Goal: Information Seeking & Learning: Learn about a topic

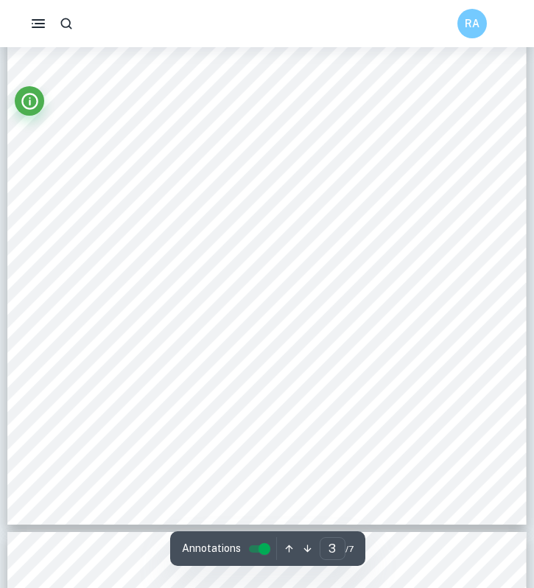
type input "4"
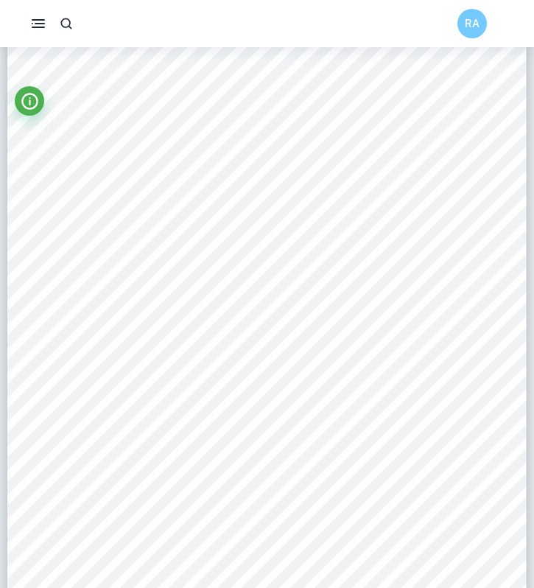
scroll to position [2243, 0]
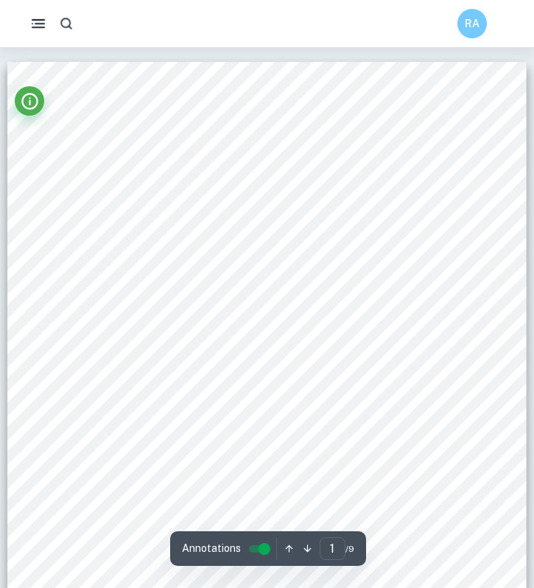
click at [42, 22] on icon "button" at bounding box center [38, 24] width 18 height 18
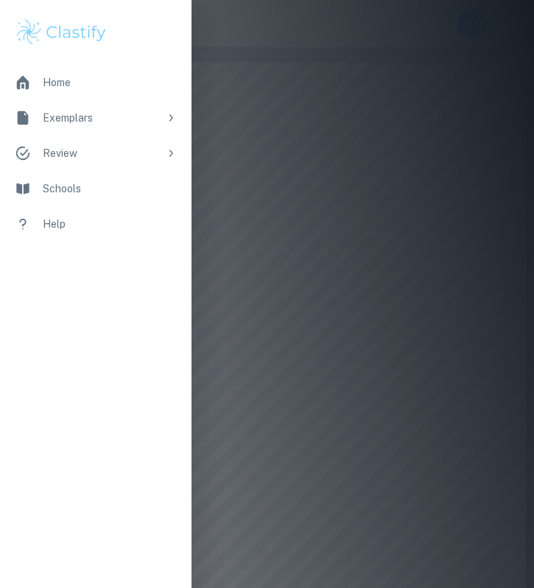
click at [136, 139] on li "Review" at bounding box center [95, 152] width 191 height 35
click at [136, 135] on li "Review" at bounding box center [95, 152] width 191 height 35
click at [136, 124] on div "Exemplars" at bounding box center [101, 118] width 116 height 16
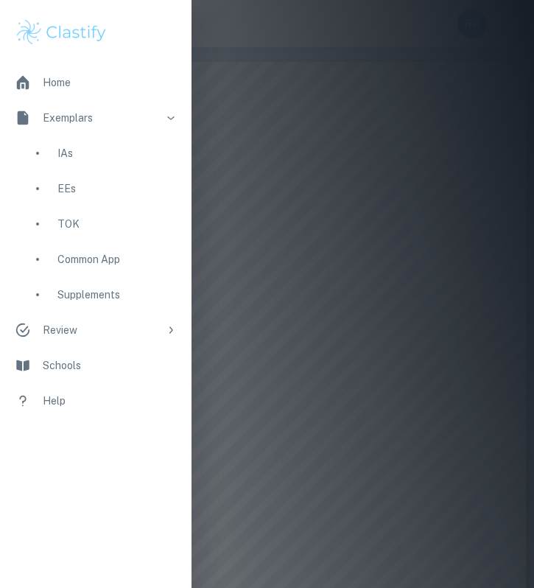
click at [79, 164] on div "IAs" at bounding box center [95, 152] width 191 height 35
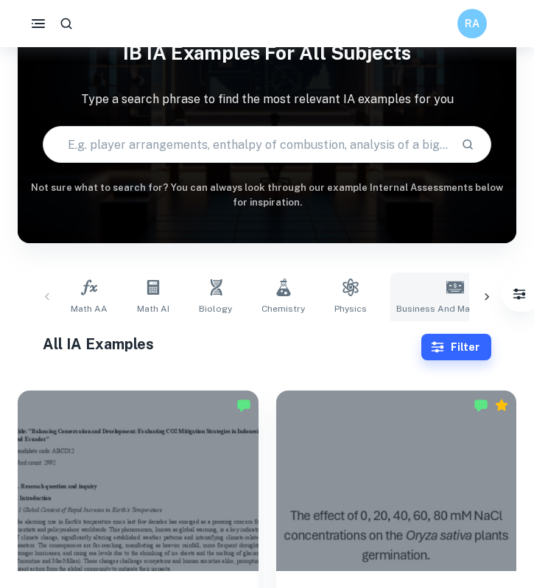
scroll to position [112, 0]
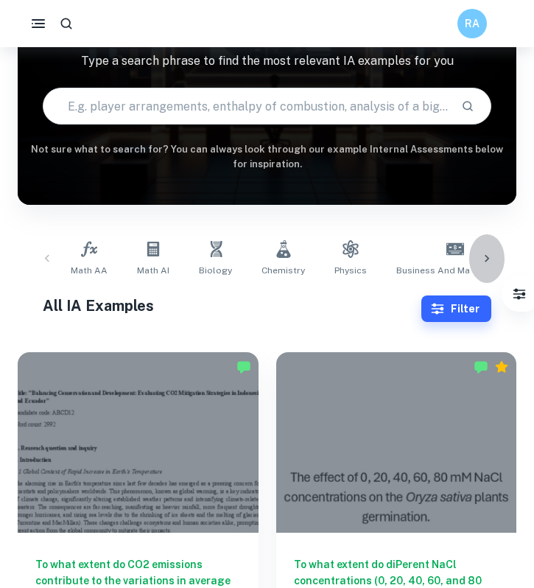
click at [486, 255] on icon at bounding box center [486, 258] width 4 height 7
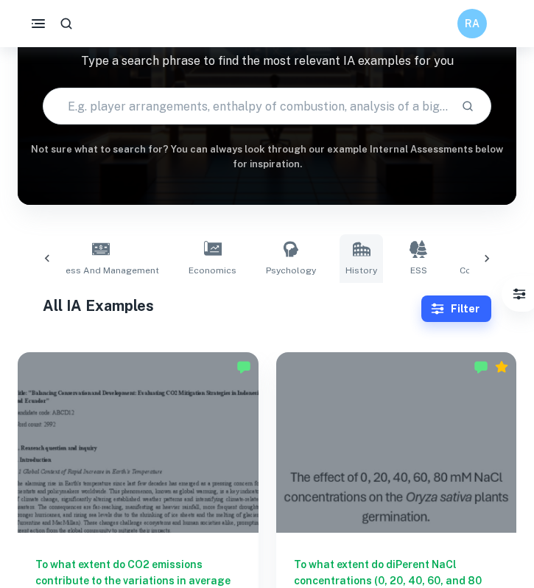
scroll to position [0, 354]
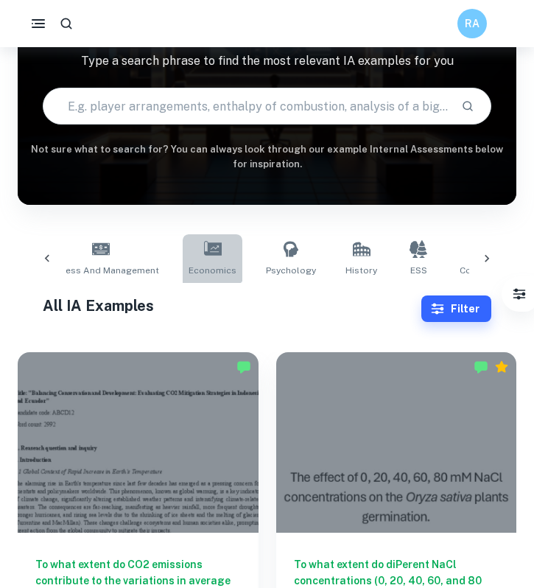
click at [204, 250] on icon at bounding box center [213, 249] width 18 height 18
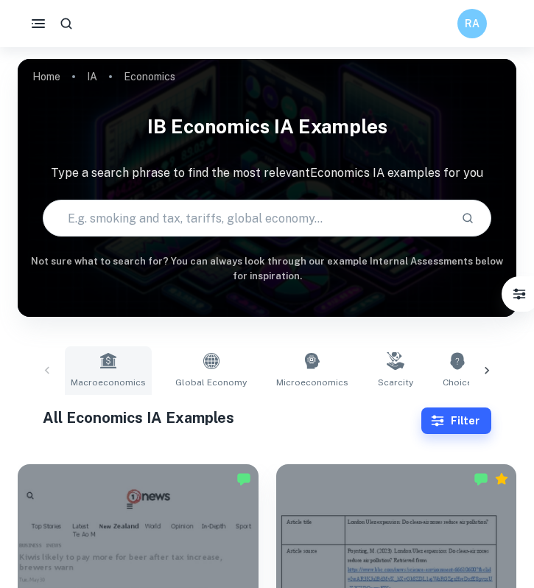
click at [130, 348] on link "Macroeconomics" at bounding box center [108, 370] width 87 height 49
type input "Macroeconomics"
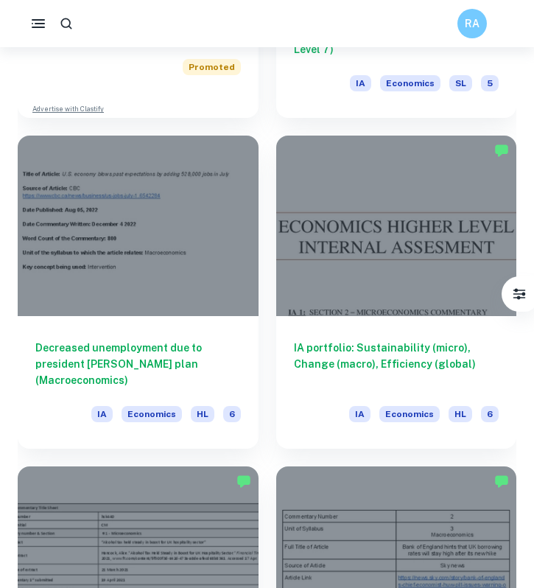
scroll to position [1056, 0]
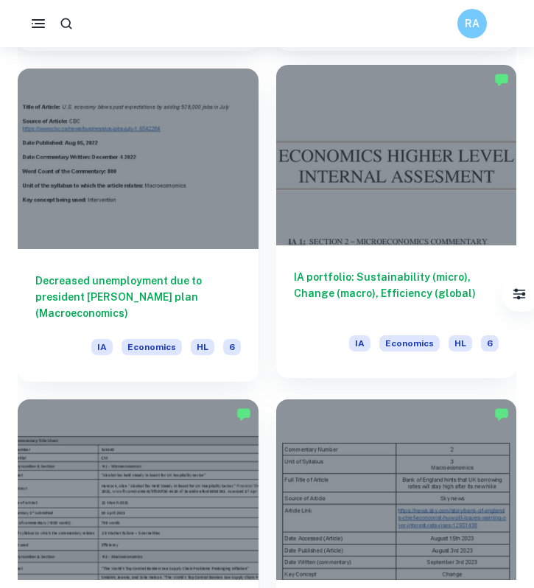
click at [337, 278] on h6 "IA portfolio: Sustainability (micro), Change (macro), Efficiency (global)" at bounding box center [396, 293] width 205 height 49
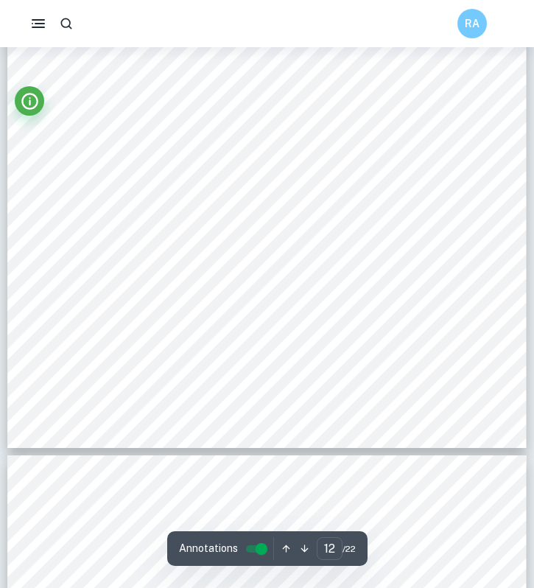
scroll to position [7794, 0]
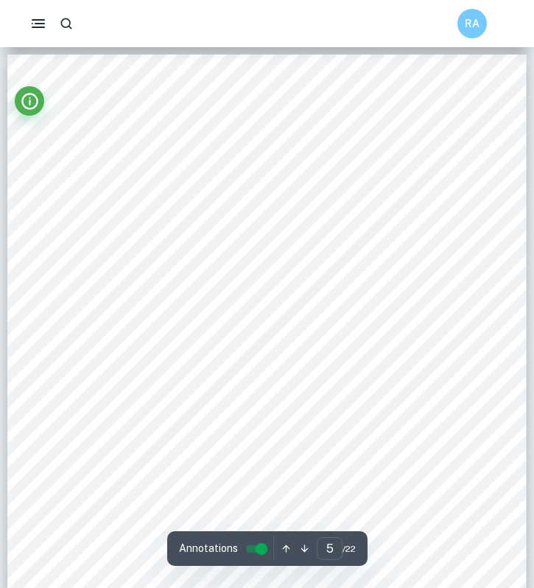
type input "4"
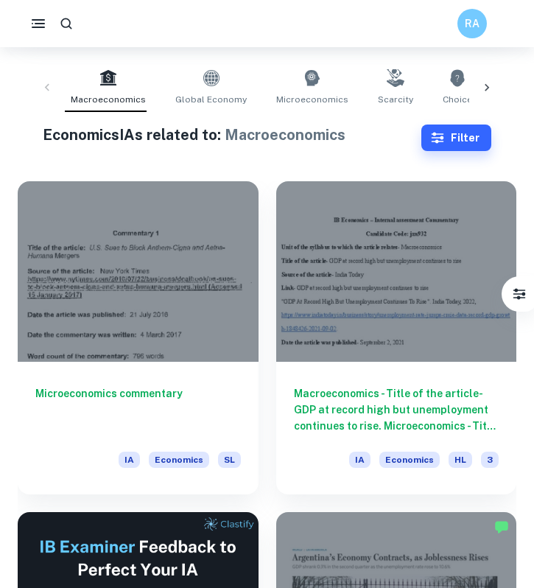
scroll to position [288, 0]
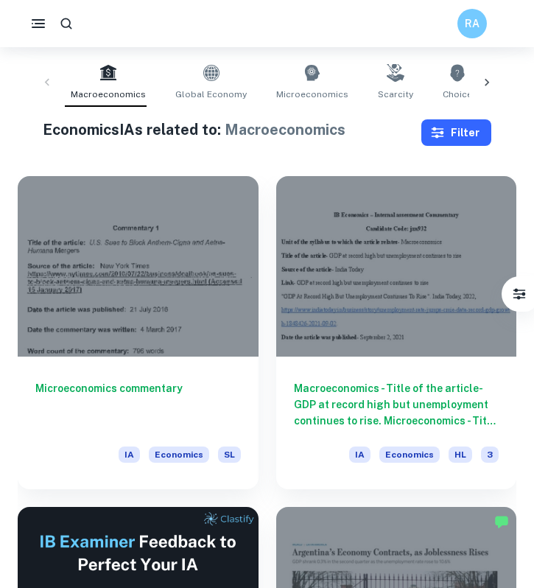
click at [456, 134] on button "Filter" at bounding box center [456, 132] width 70 height 27
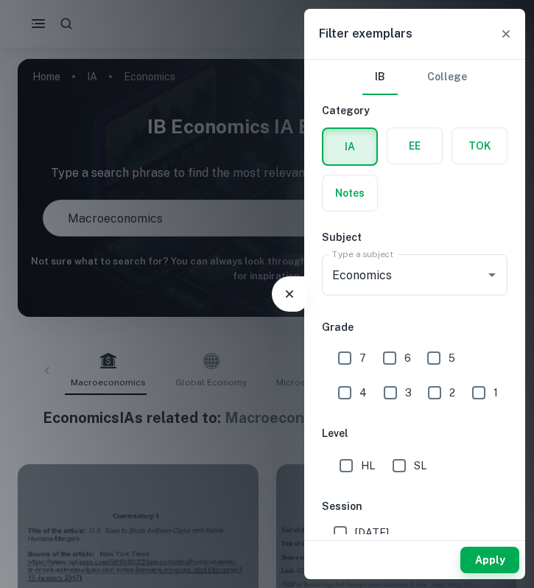
scroll to position [0, 0]
click at [347, 353] on input "7" at bounding box center [344, 357] width 29 height 29
checkbox input "true"
click at [495, 568] on button "Apply" at bounding box center [489, 559] width 59 height 27
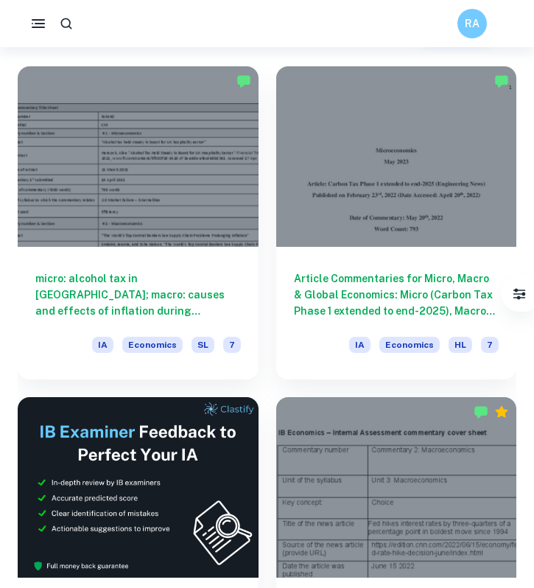
scroll to position [426, 0]
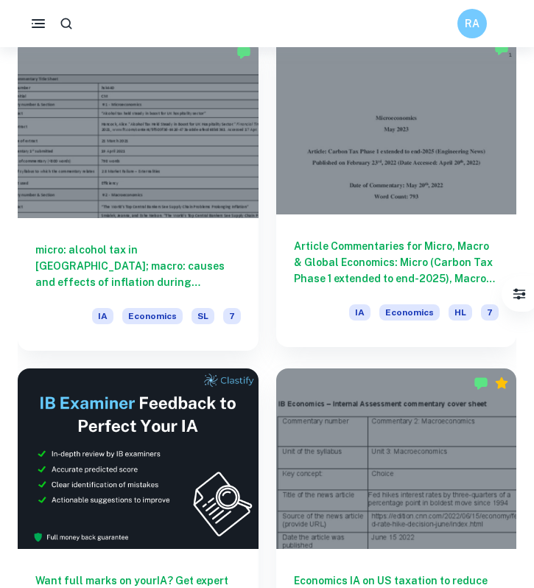
click at [361, 255] on h6 "Article Commentaries for Micro, Macro & Global Economics: Micro (Carbon Tax Pha…" at bounding box center [396, 262] width 205 height 49
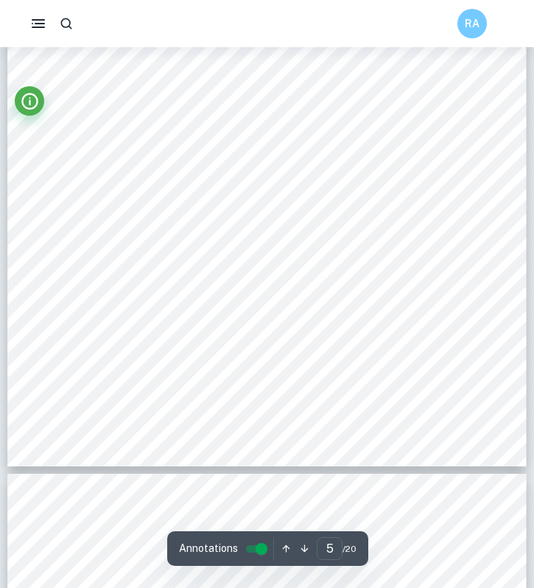
type input "6"
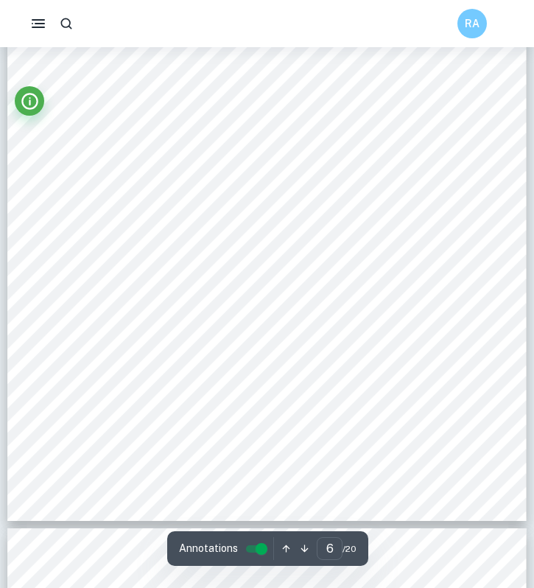
scroll to position [3691, 0]
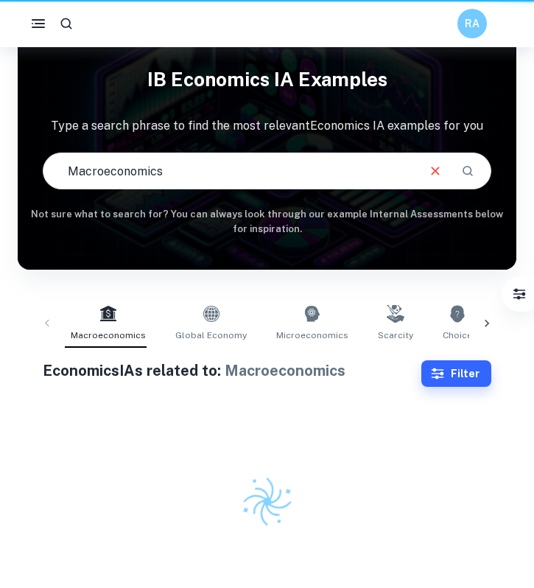
scroll to position [47, 0]
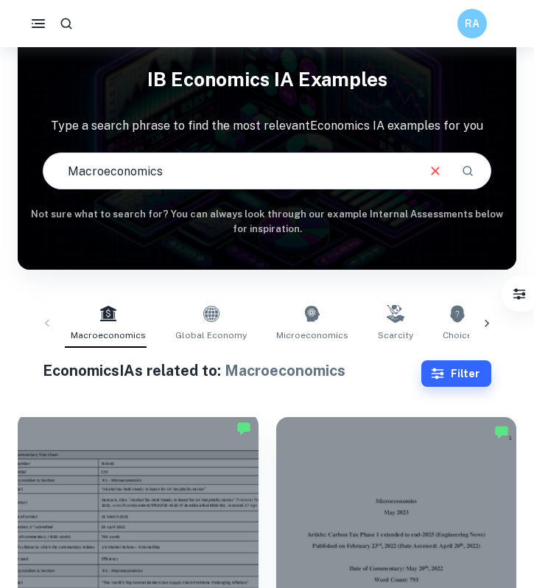
click at [174, 429] on div at bounding box center [138, 503] width 241 height 180
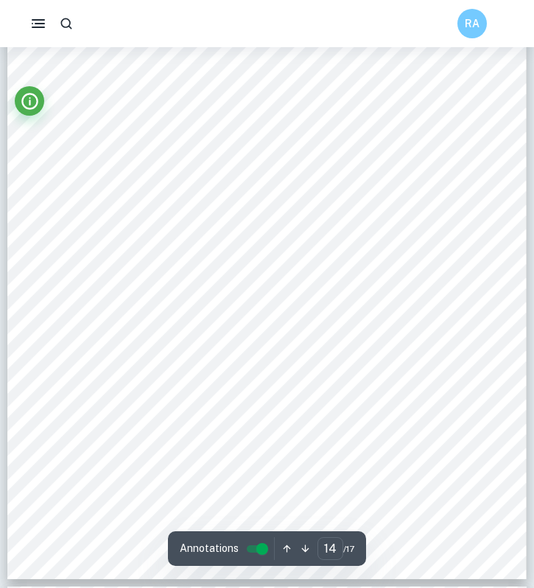
scroll to position [9069, 0]
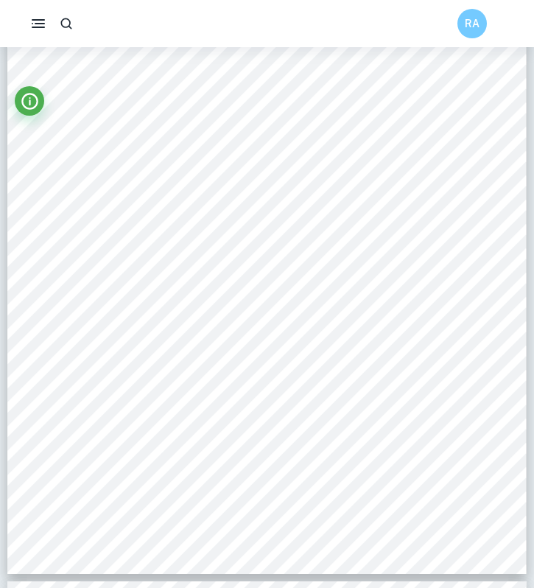
click at [173, 429] on div "International Economics Commentary In [DATE], [PERSON_NAME] imposed a tariff on…" at bounding box center [266, 237] width 519 height 671
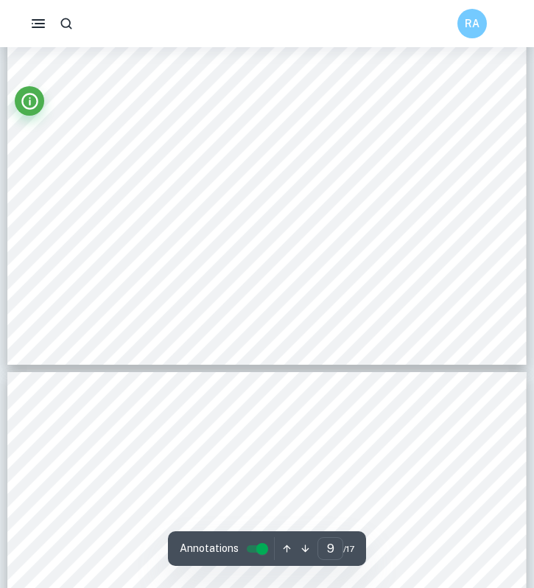
type input "10"
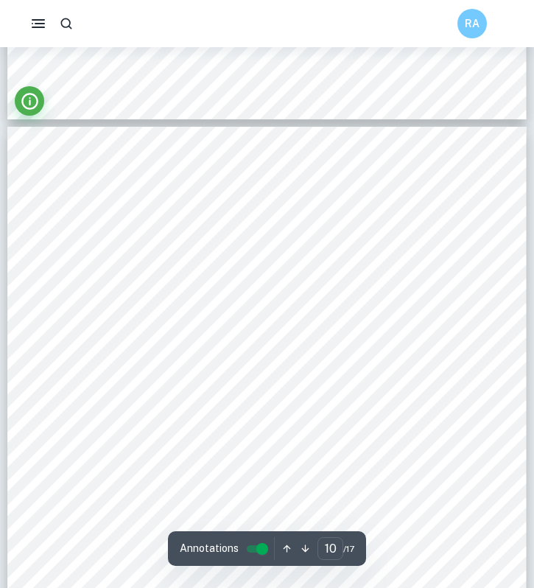
scroll to position [6130, 0]
drag, startPoint x: 194, startPoint y: 191, endPoint x: 422, endPoint y: 188, distance: 227.5
click at [422, 188] on span "Inflation spikes from booming aggregate demand and contracting aggregate supply" at bounding box center [284, 193] width 313 height 10
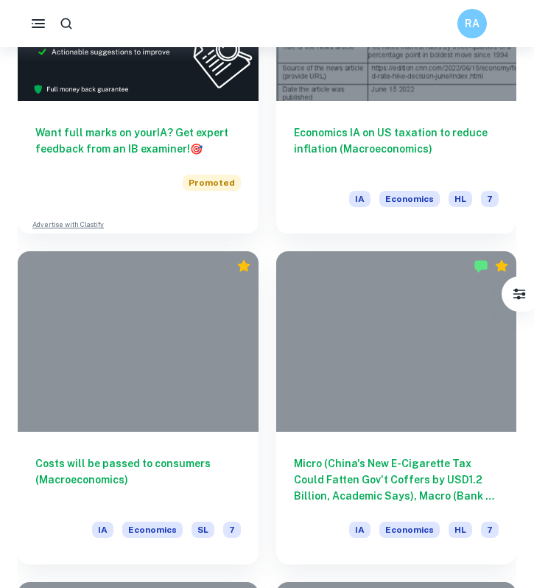
scroll to position [1450, 0]
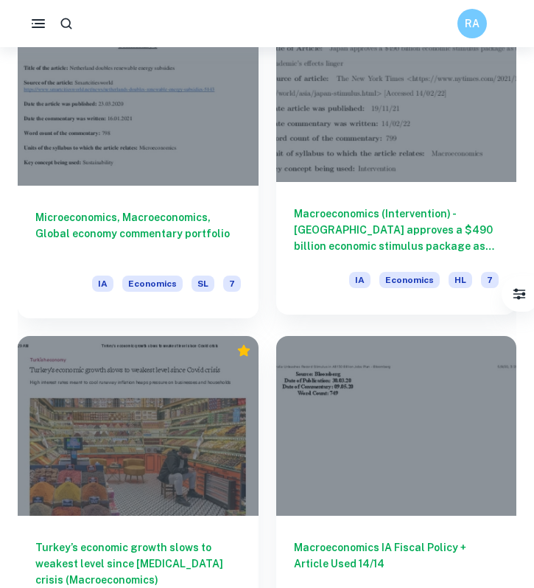
click at [434, 257] on div "Macroeconomics (Intervention) - [GEOGRAPHIC_DATA] approves a $490 billion econo…" at bounding box center [396, 248] width 241 height 133
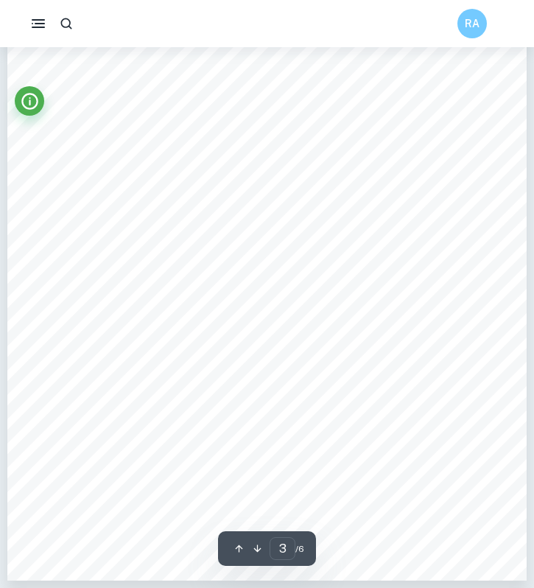
scroll to position [1850, 0]
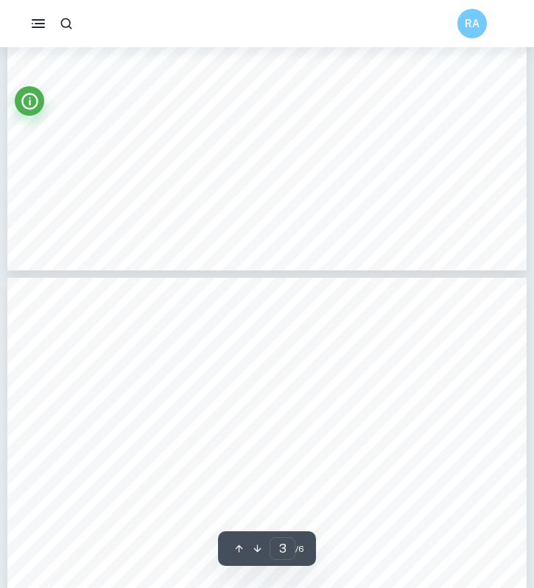
type input "4"
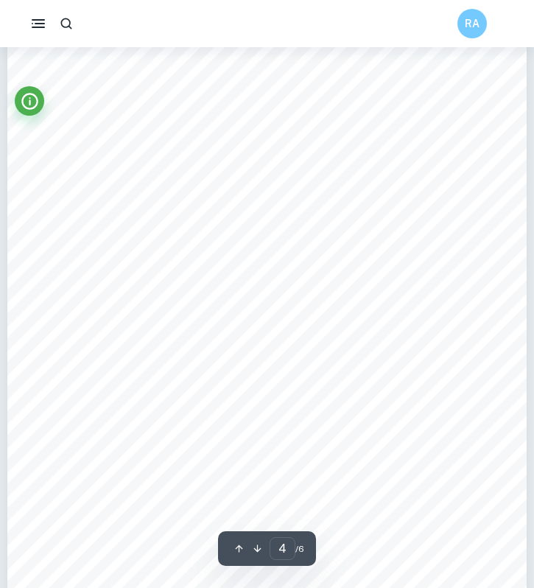
scroll to position [2607, 0]
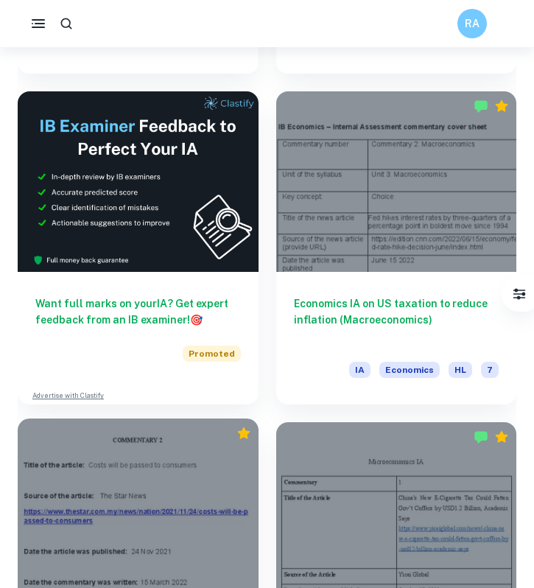
scroll to position [1538, 0]
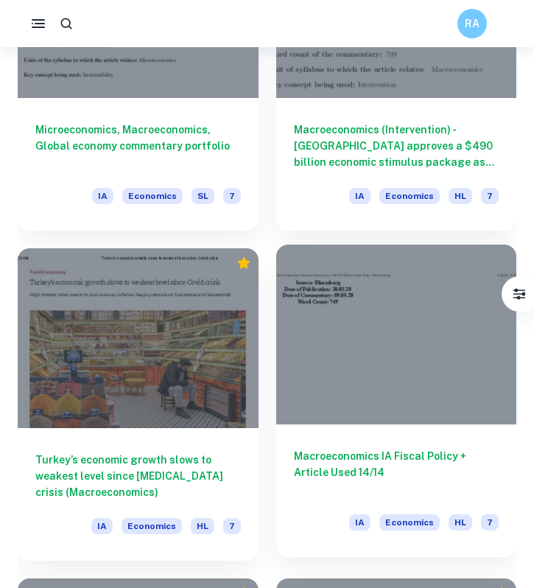
click at [347, 439] on div "Macroeconomics IA Fiscal Policy + Article Used 14/14 IA Economics HL 7" at bounding box center [396, 490] width 241 height 133
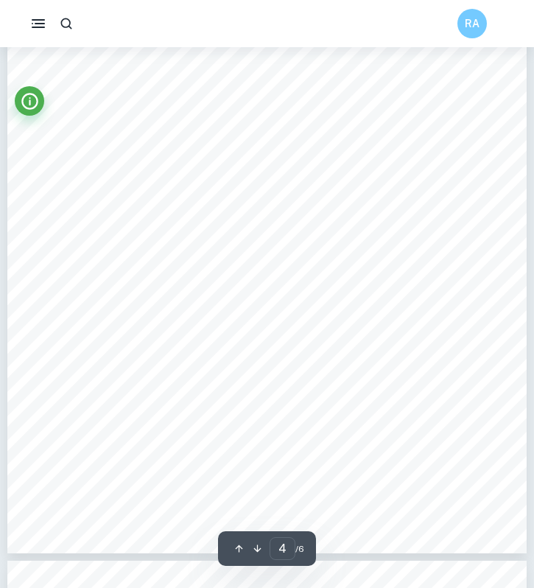
type input "5"
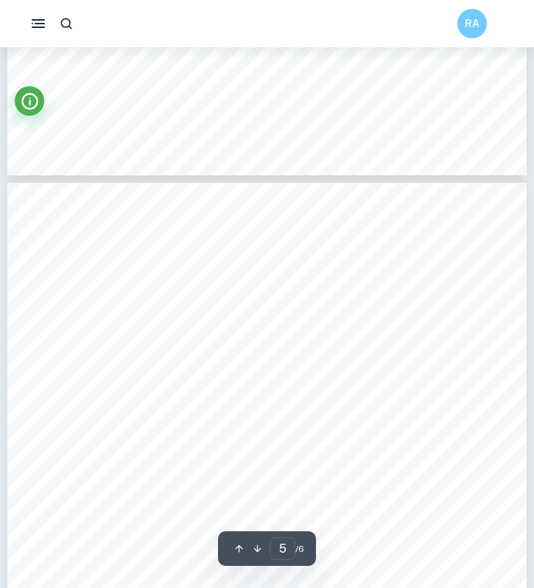
scroll to position [3156, 0]
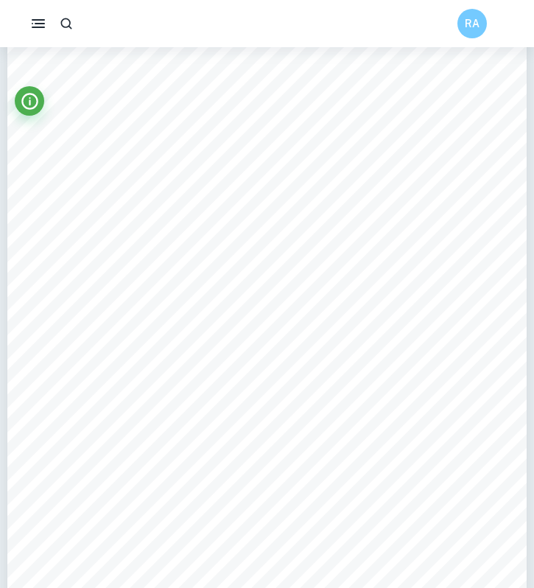
click at [347, 439] on div "[MEDICAL_DATA][PERSON_NAME] 11-1 [PERSON_NAME] Policy IA Fiscal Policy refers t…" at bounding box center [266, 324] width 519 height 735
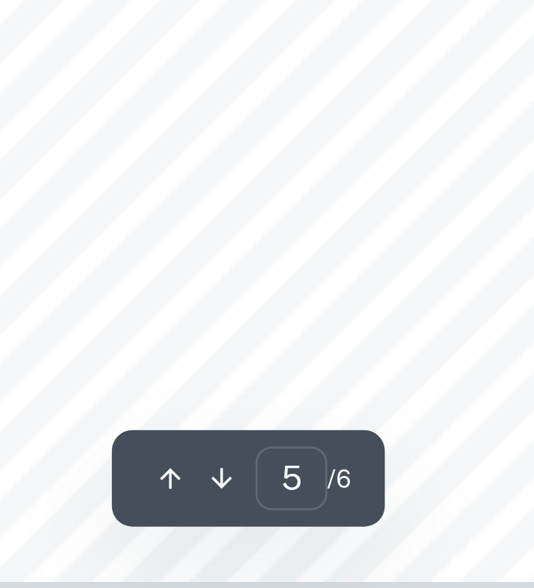
scroll to position [3270, 0]
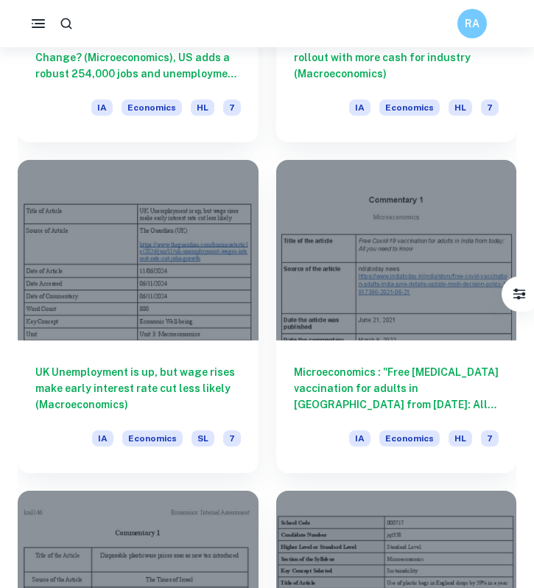
scroll to position [2324, 0]
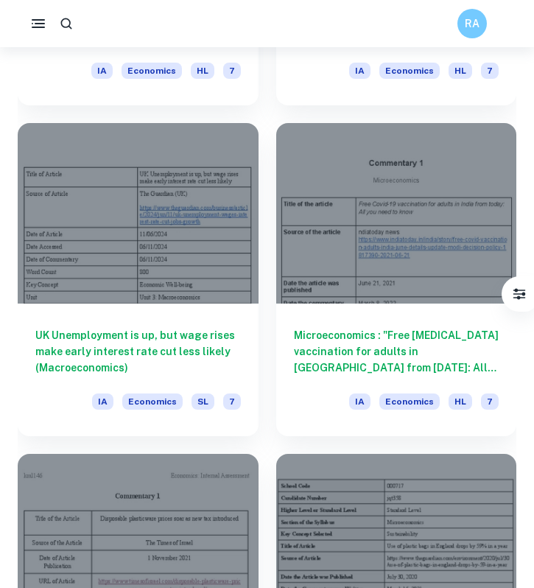
click at [430, 306] on div "Microeconomics : "Free [MEDICAL_DATA] vaccination for adults in [GEOGRAPHIC_DAT…" at bounding box center [396, 369] width 241 height 133
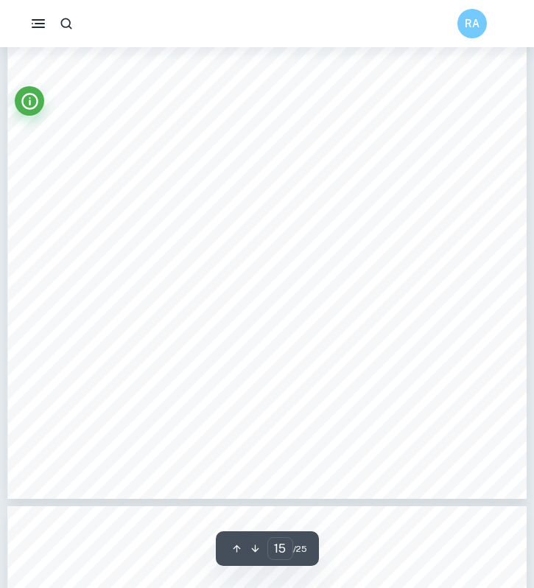
scroll to position [10016, 0]
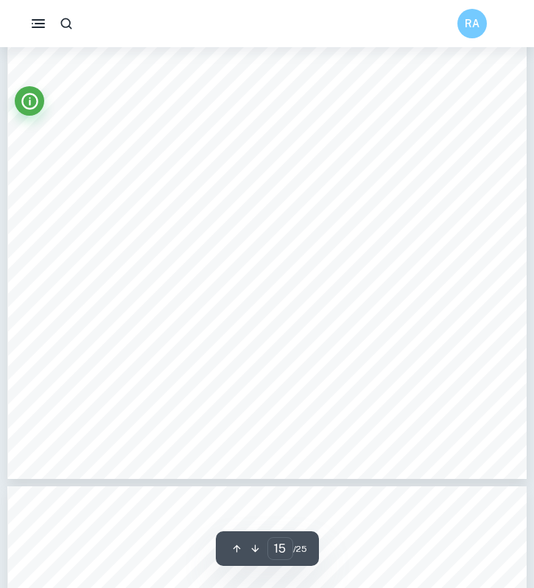
scroll to position [9843, 0]
drag, startPoint x: 442, startPoint y: 375, endPoint x: 96, endPoint y: 379, distance: 345.3
click at [96, 379] on div "Commentary The article highlights the contractionary monetary policy approach i…" at bounding box center [266, 143] width 519 height 671
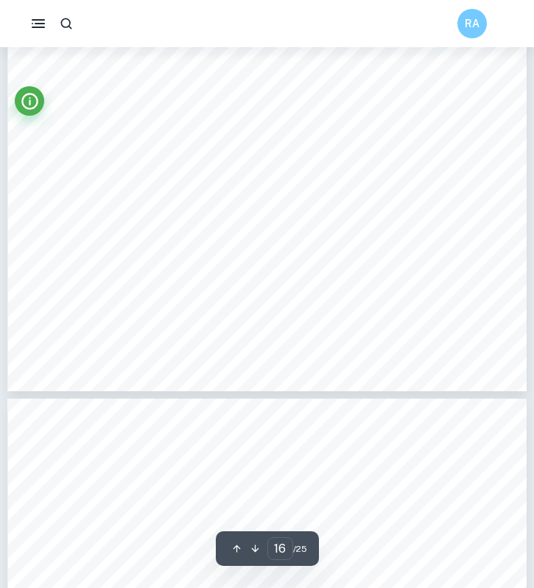
type input "17"
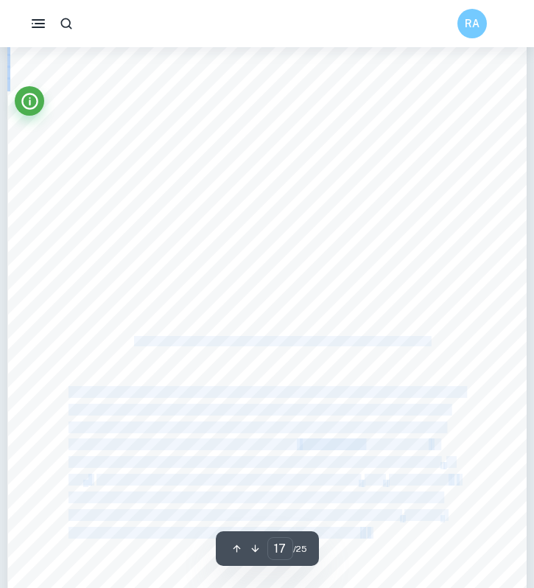
drag, startPoint x: 107, startPoint y: 115, endPoint x: 135, endPoint y: 336, distance: 222.5
click at [135, 336] on div "Fig 2 : The short-run and long-run [PERSON_NAME] curve However, contractionary …" at bounding box center [266, 320] width 519 height 671
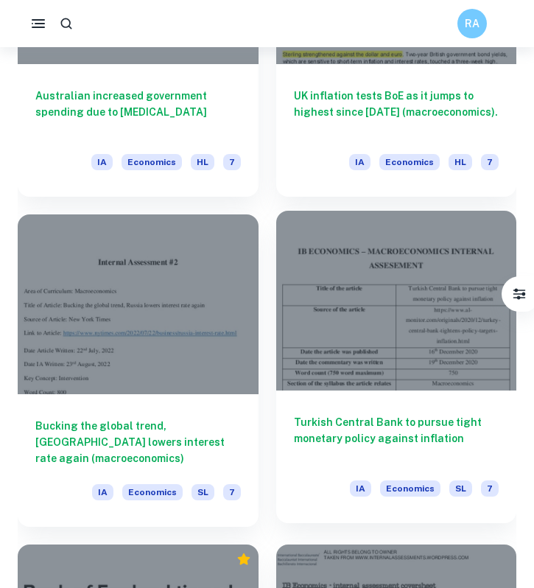
scroll to position [6862, 0]
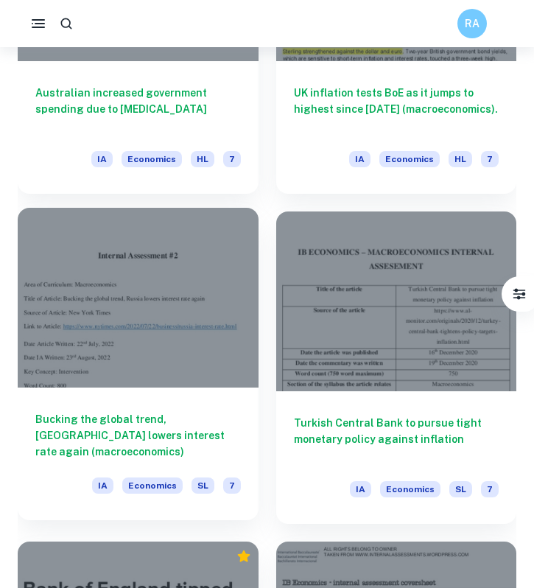
click at [257, 377] on div at bounding box center [138, 298] width 241 height 180
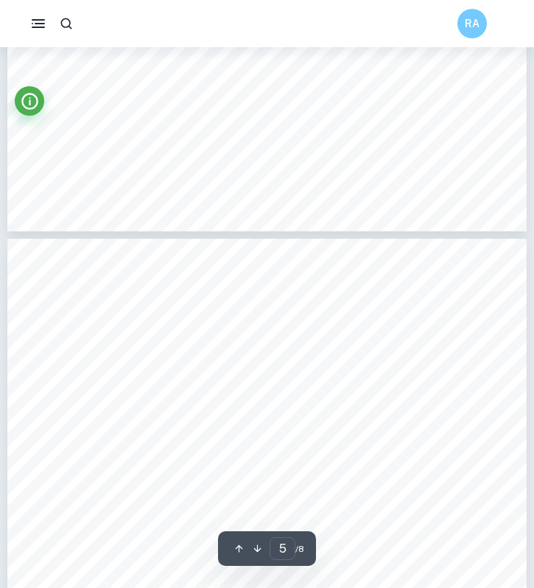
type input "4"
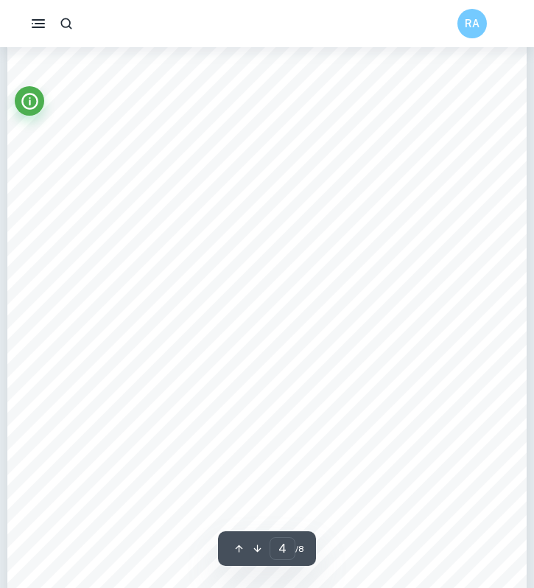
scroll to position [2341, 0]
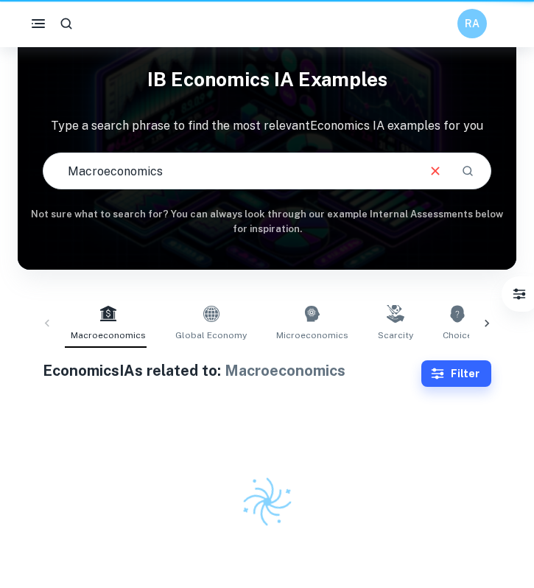
scroll to position [47, 0]
